Goal: Task Accomplishment & Management: Manage account settings

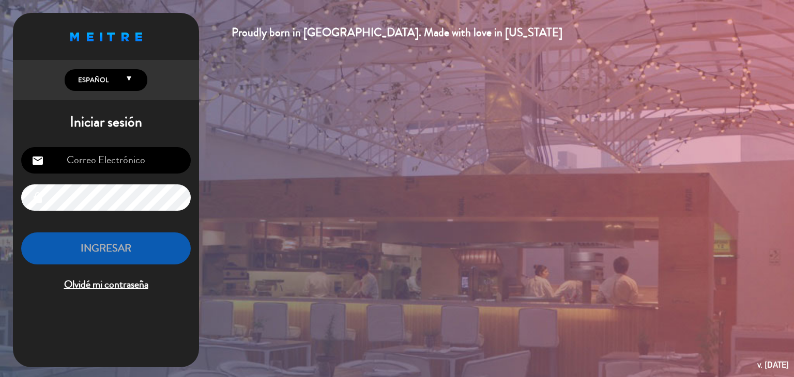
click at [116, 170] on input "email" at bounding box center [106, 160] width 170 height 26
type input "[EMAIL_ADDRESS][DOMAIN_NAME]"
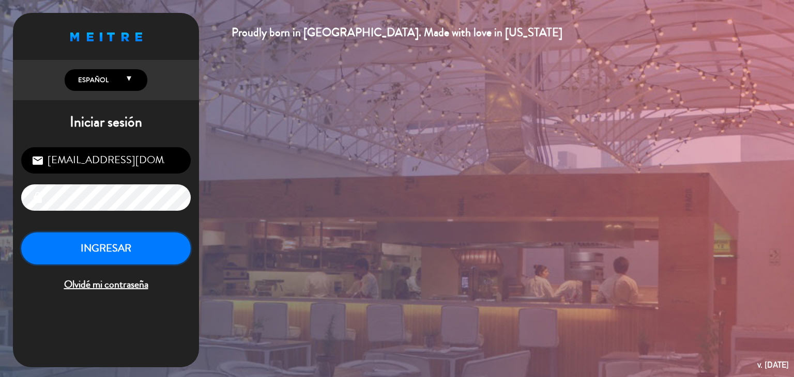
click at [141, 255] on button "INGRESAR" at bounding box center [106, 249] width 170 height 33
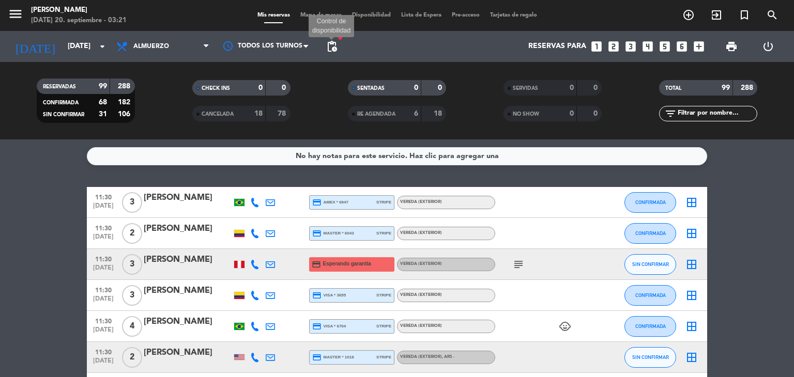
click at [331, 46] on span "pending_actions" at bounding box center [332, 46] width 12 height 12
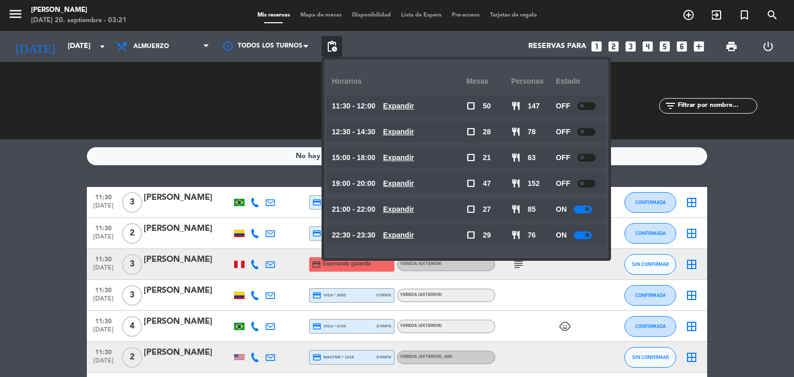
click at [408, 108] on u "Expandir" at bounding box center [398, 106] width 31 height 8
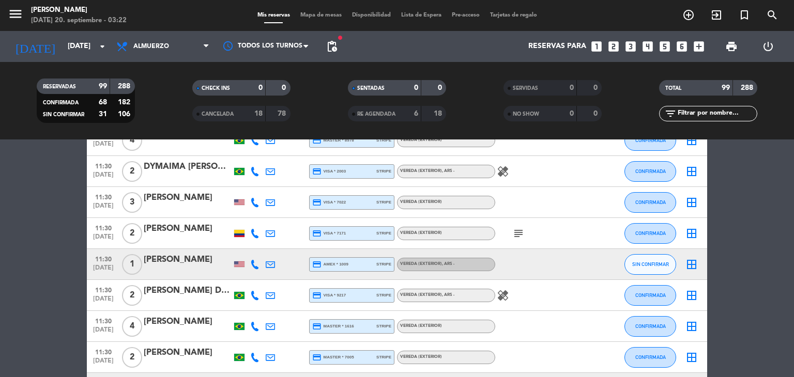
scroll to position [269, 0]
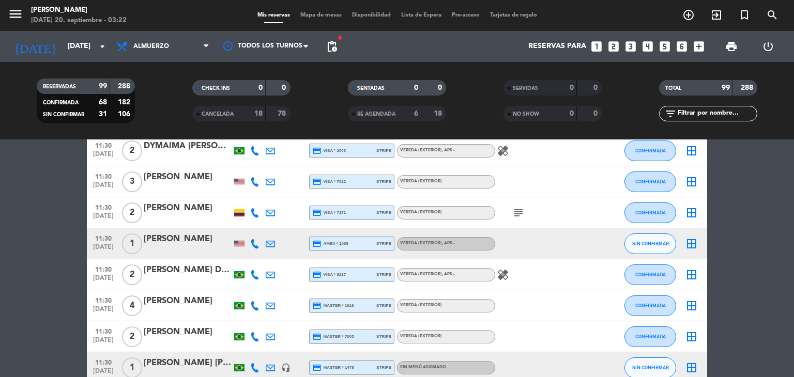
click at [516, 216] on icon "subject" at bounding box center [518, 213] width 12 height 12
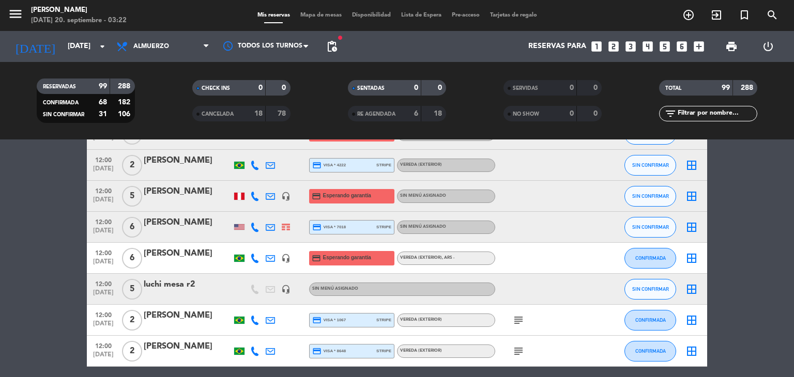
scroll to position [1406, 0]
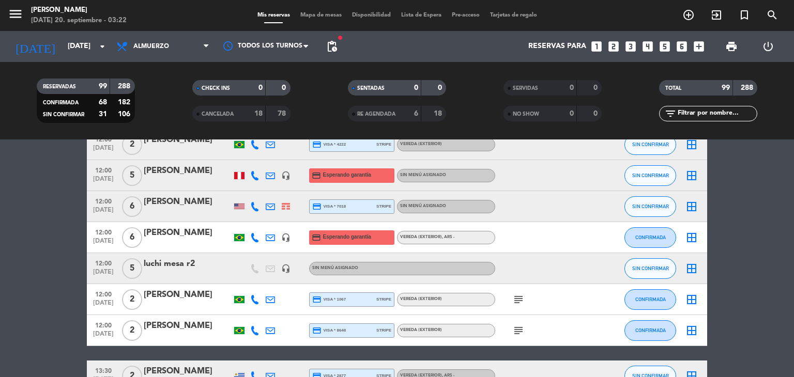
click at [129, 200] on span "6" at bounding box center [132, 206] width 20 height 21
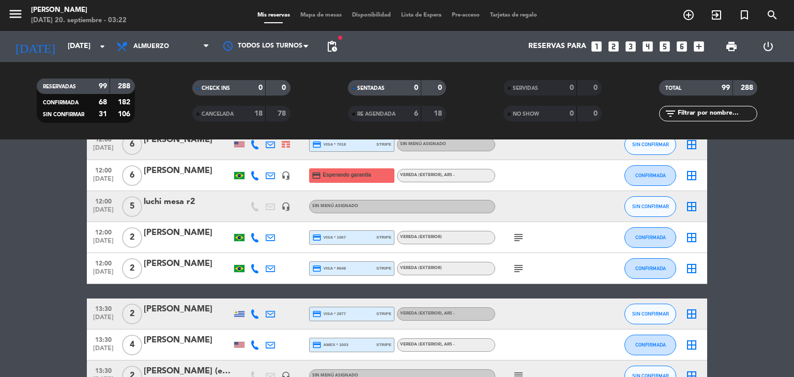
scroll to position [1448, 0]
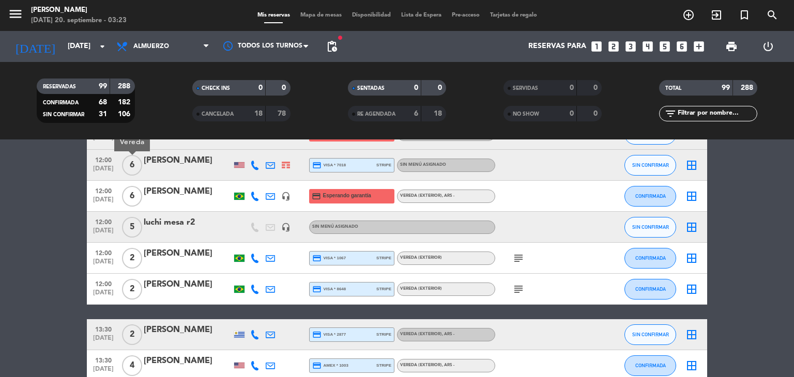
click at [516, 258] on icon "subject" at bounding box center [518, 258] width 12 height 12
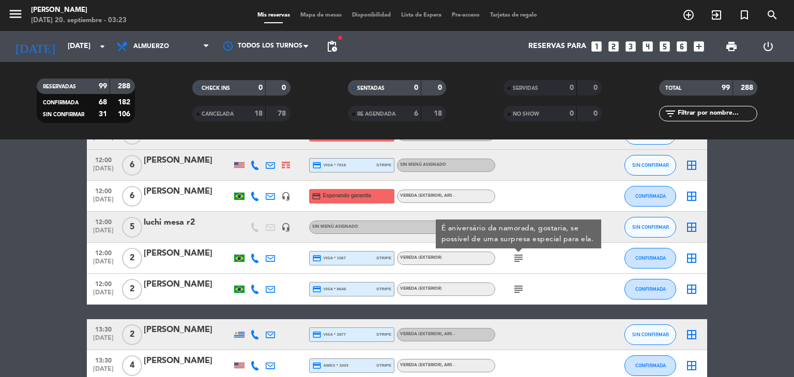
click at [519, 285] on icon "subject" at bounding box center [518, 289] width 12 height 12
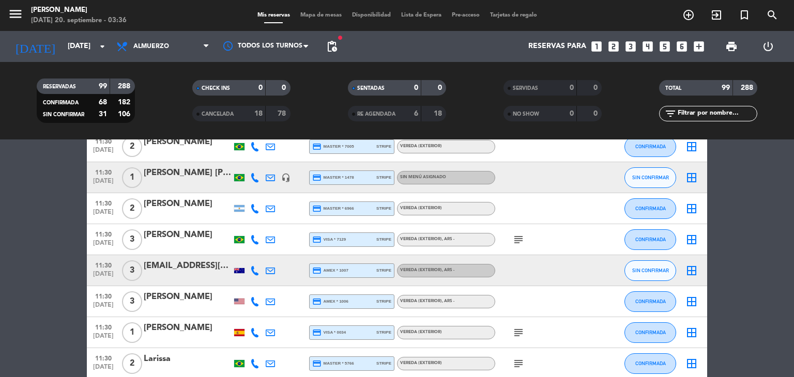
scroll to position [476, 0]
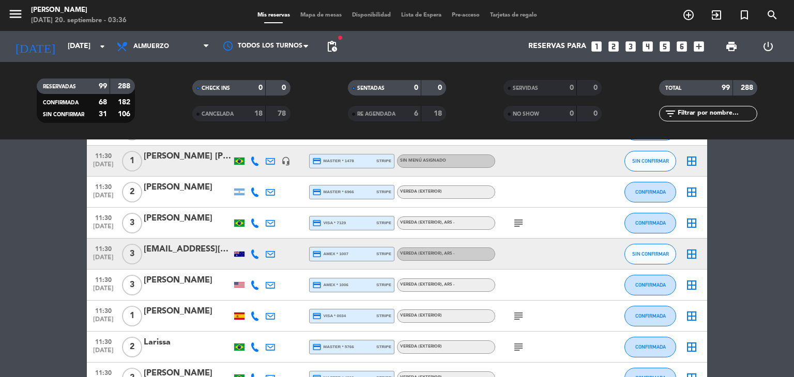
click at [519, 218] on icon "subject" at bounding box center [518, 223] width 12 height 12
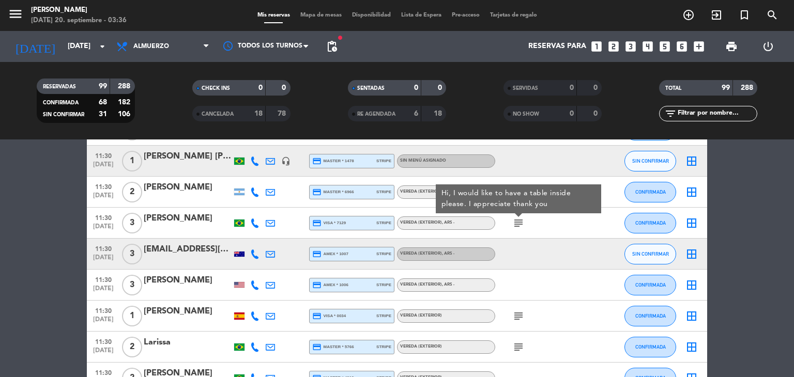
click at [520, 316] on icon "subject" at bounding box center [518, 316] width 12 height 12
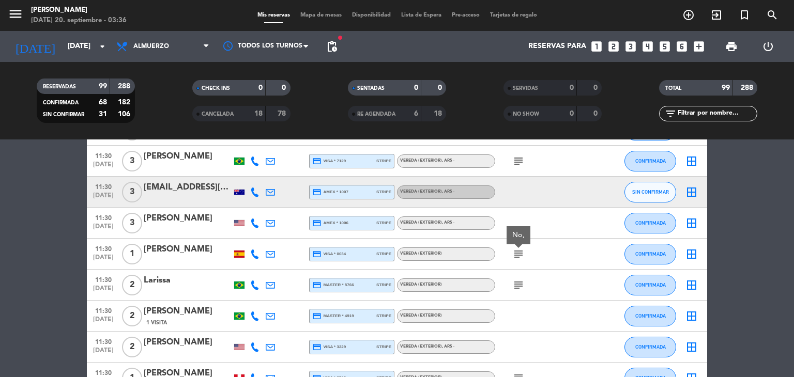
scroll to position [558, 0]
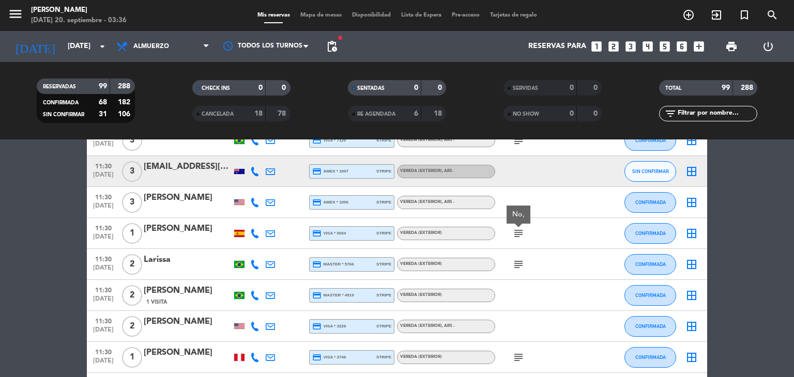
click at [519, 264] on icon "subject" at bounding box center [518, 264] width 12 height 12
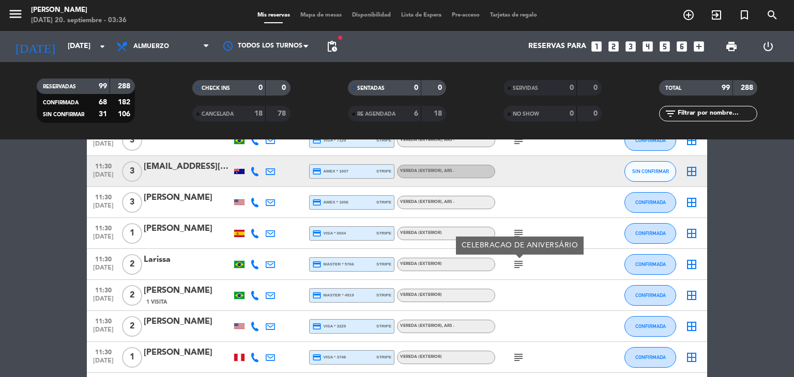
click at [516, 356] on icon "subject" at bounding box center [518, 358] width 12 height 12
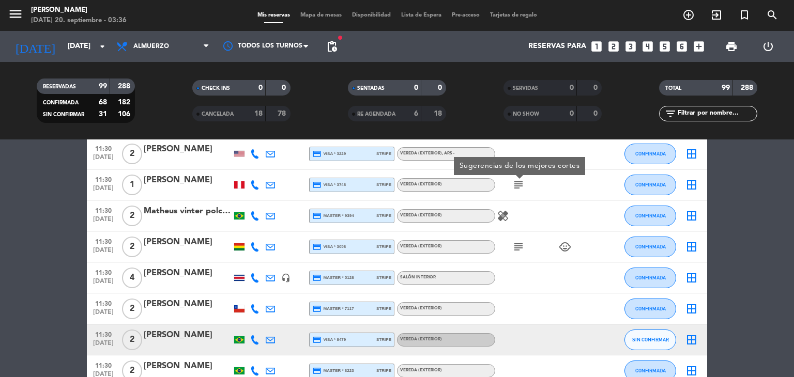
scroll to position [744, 0]
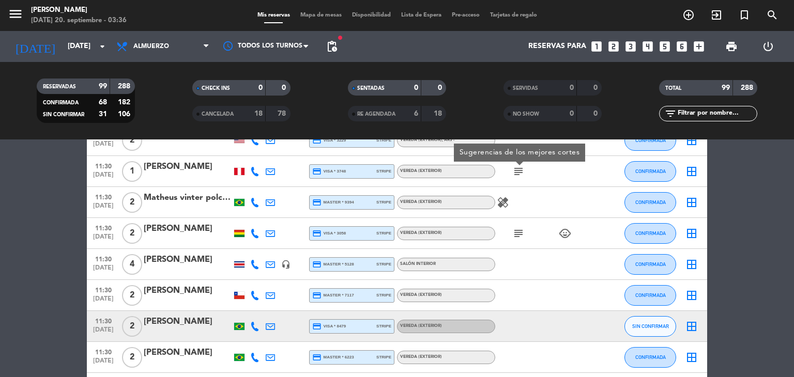
click at [522, 232] on icon "subject" at bounding box center [518, 233] width 12 height 12
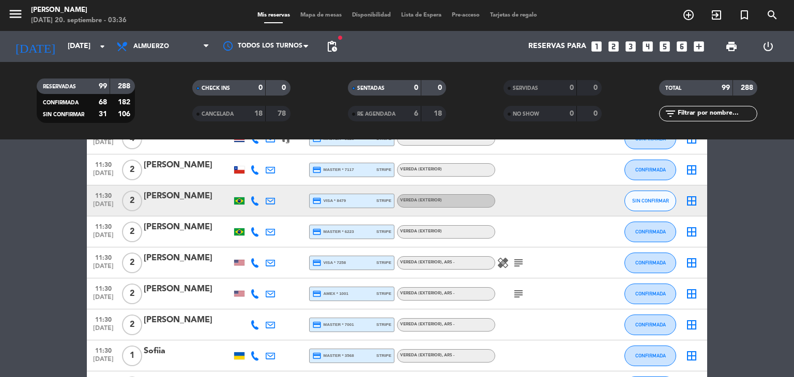
scroll to position [889, 0]
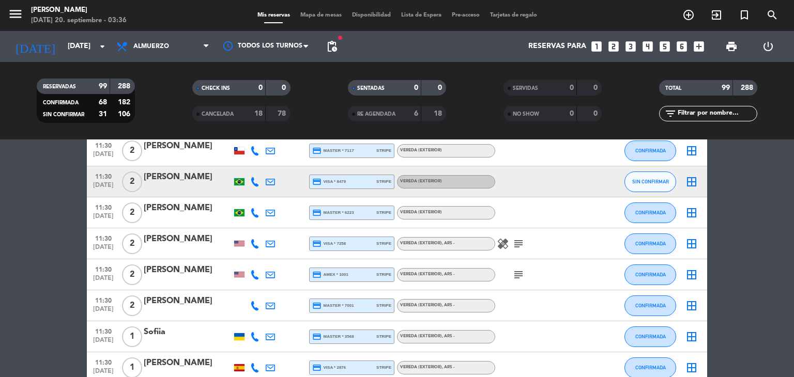
click at [521, 239] on icon "subject" at bounding box center [518, 244] width 12 height 12
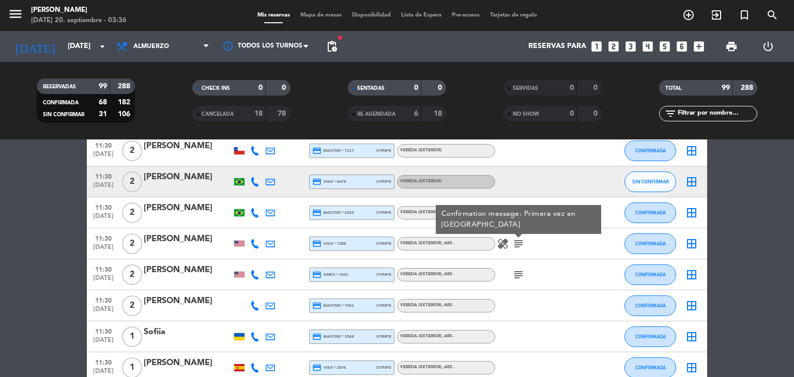
click at [521, 274] on icon "subject" at bounding box center [518, 275] width 12 height 12
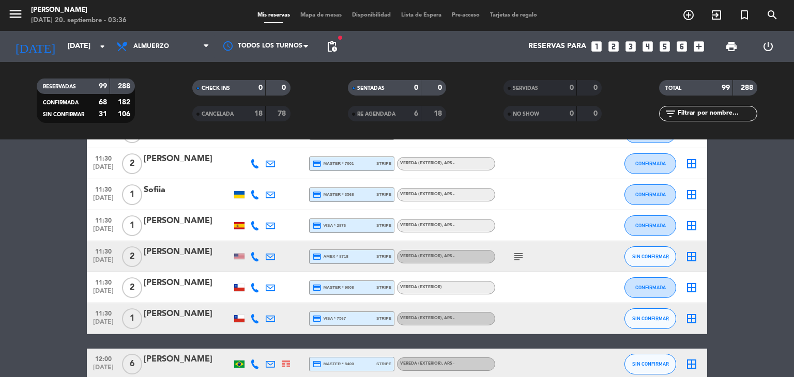
scroll to position [1034, 0]
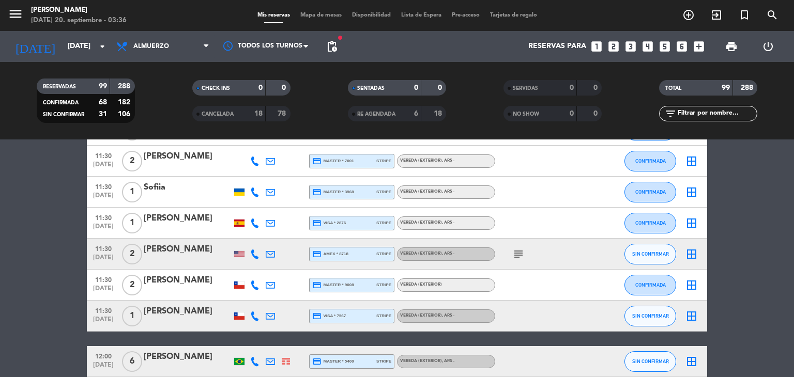
click at [515, 252] on icon "subject" at bounding box center [518, 254] width 12 height 12
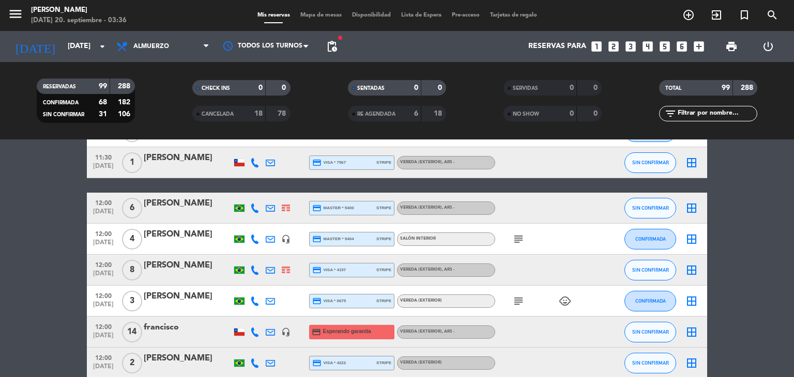
scroll to position [1199, 0]
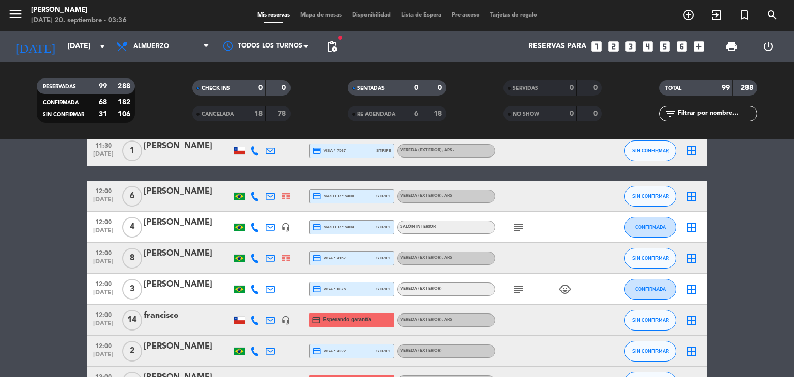
click at [519, 232] on icon "subject" at bounding box center [518, 227] width 12 height 12
click at [517, 287] on icon "subject" at bounding box center [518, 289] width 12 height 12
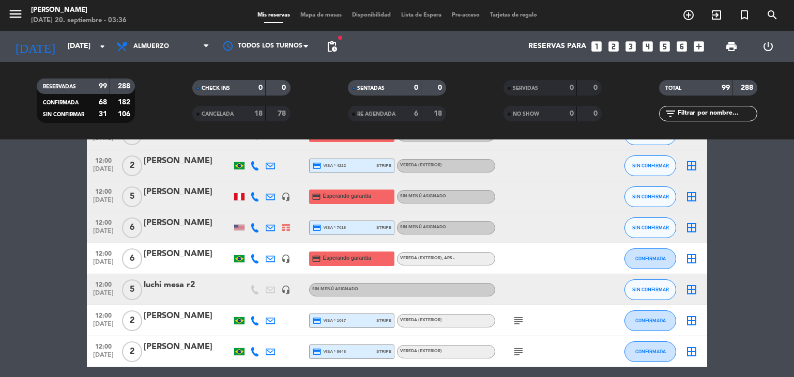
scroll to position [1386, 0]
click at [515, 324] on icon "subject" at bounding box center [518, 320] width 12 height 12
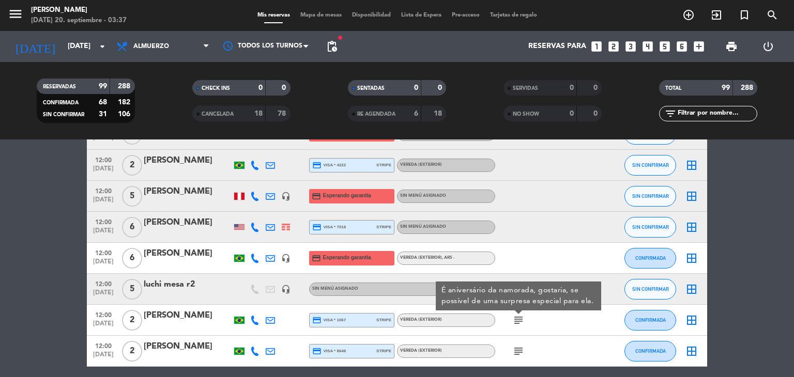
click at [517, 348] on icon "subject" at bounding box center [518, 351] width 12 height 12
